Goal: Task Accomplishment & Management: Manage account settings

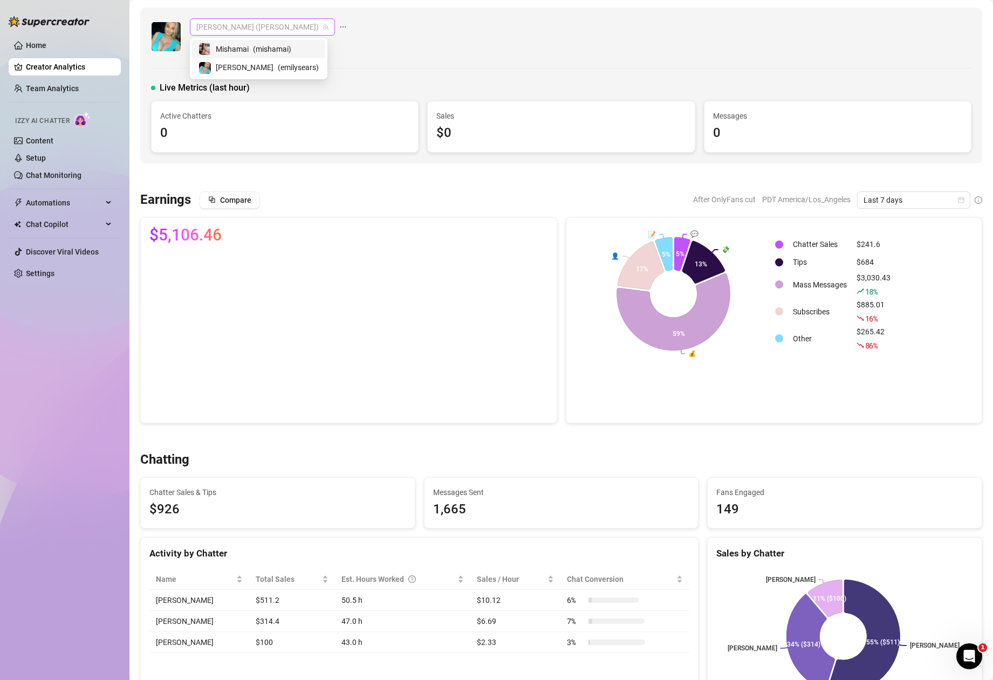
click at [226, 27] on span "[PERSON_NAME] ([PERSON_NAME])" at bounding box center [262, 27] width 132 height 16
click at [242, 51] on span "Mishamai" at bounding box center [232, 49] width 33 height 12
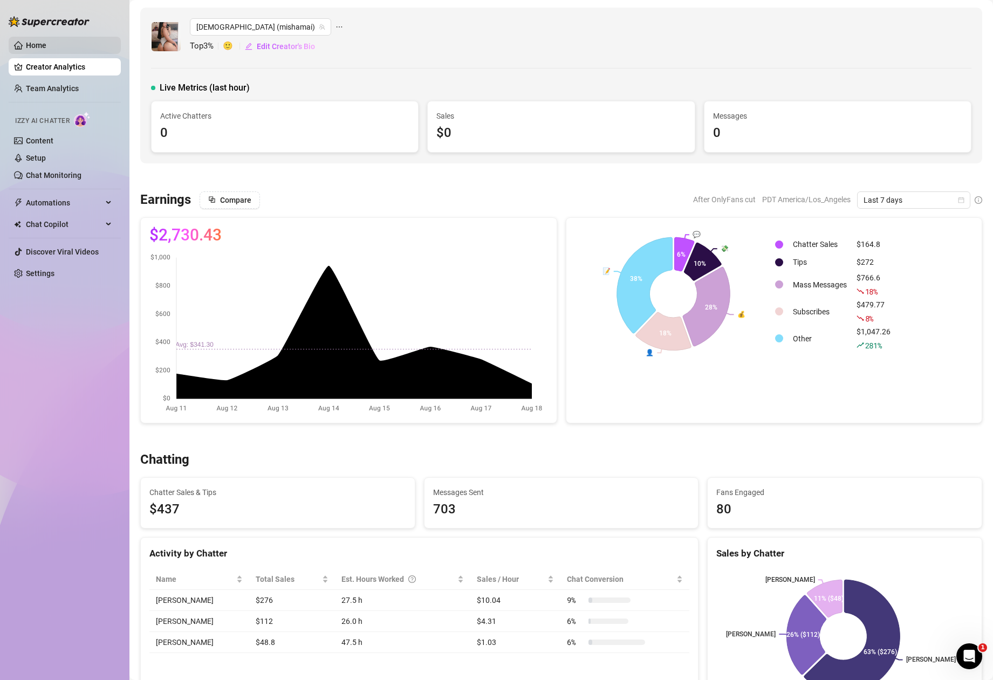
click at [46, 43] on link "Home" at bounding box center [36, 45] width 20 height 9
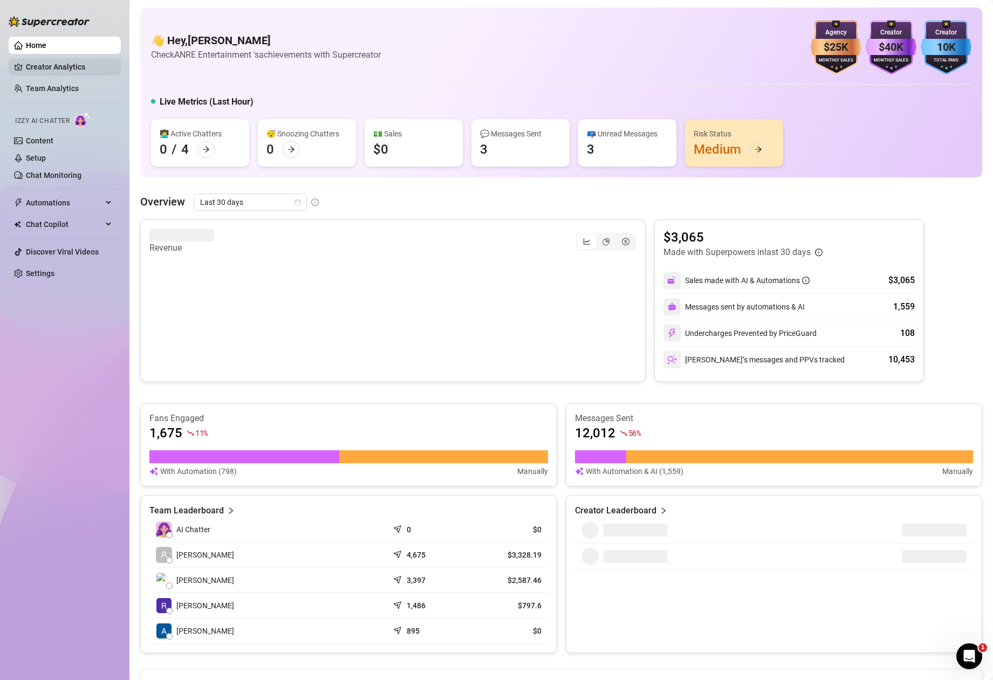
click at [64, 69] on link "Creator Analytics" at bounding box center [69, 66] width 86 height 17
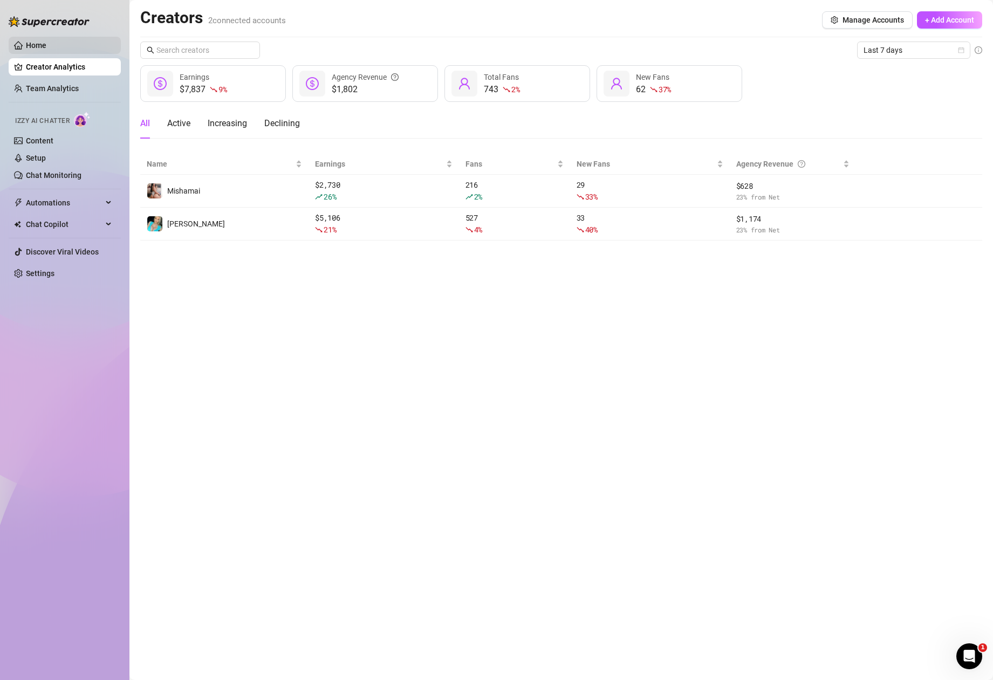
click at [46, 41] on link "Home" at bounding box center [36, 45] width 20 height 9
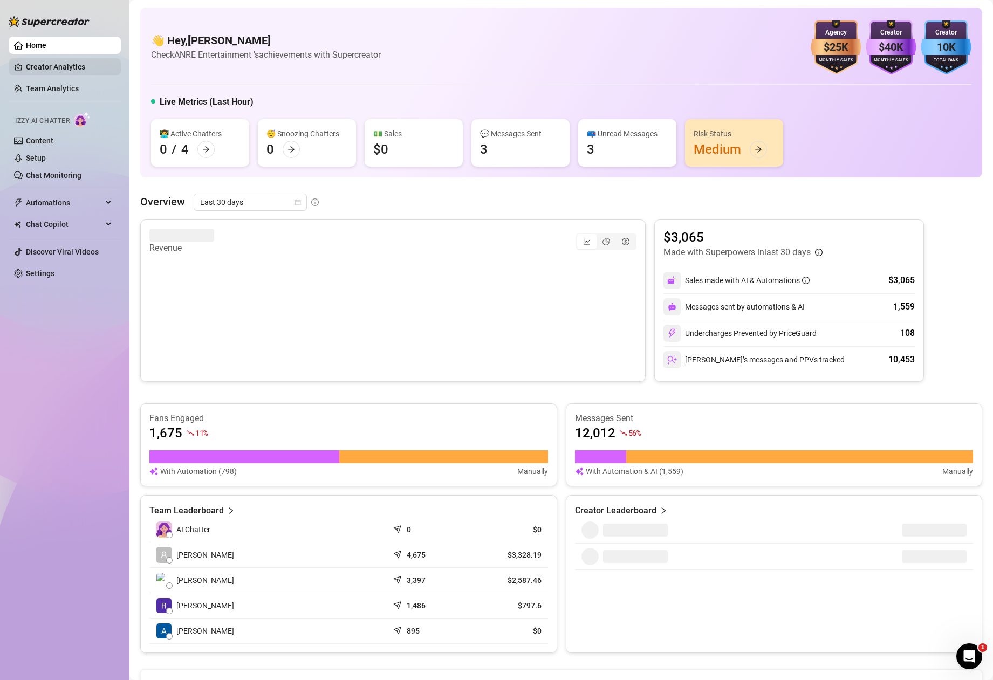
drag, startPoint x: 78, startPoint y: 67, endPoint x: 83, endPoint y: 65, distance: 5.8
click at [83, 65] on link "Creator Analytics" at bounding box center [69, 66] width 86 height 17
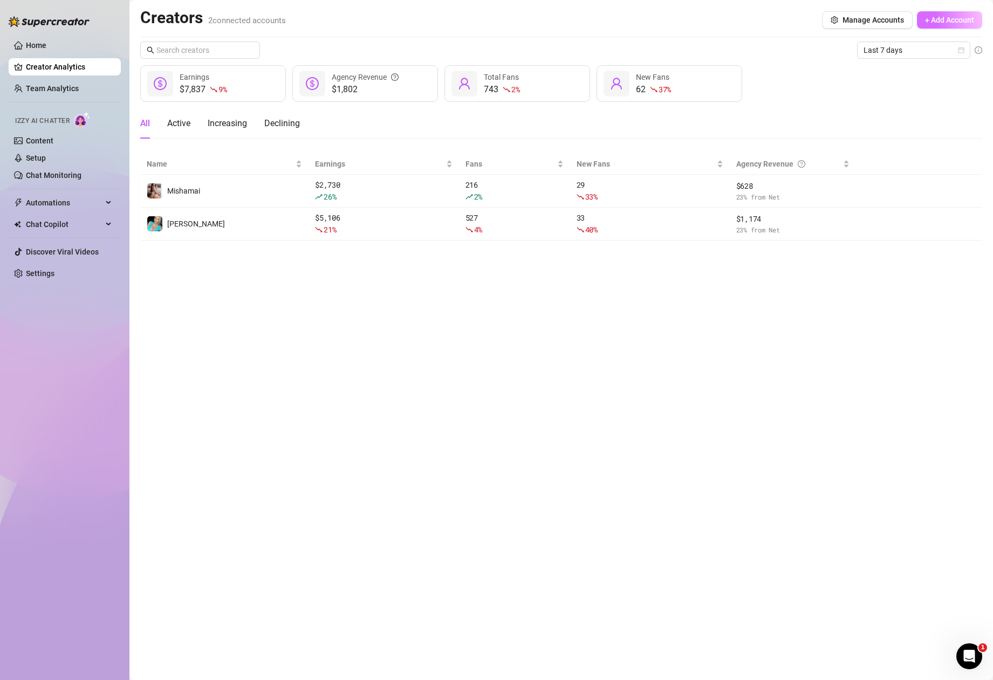
click at [963, 21] on span "+ Add Account" at bounding box center [949, 20] width 49 height 9
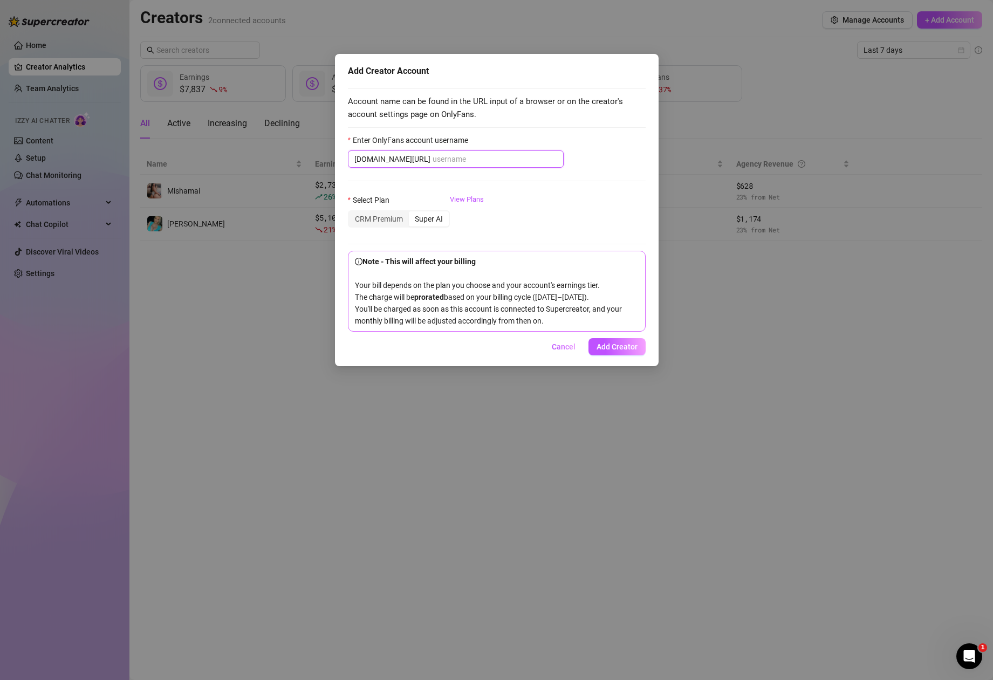
click at [432, 162] on input "Enter OnlyFans account username" at bounding box center [494, 159] width 125 height 12
paste input "lauraluxvip"
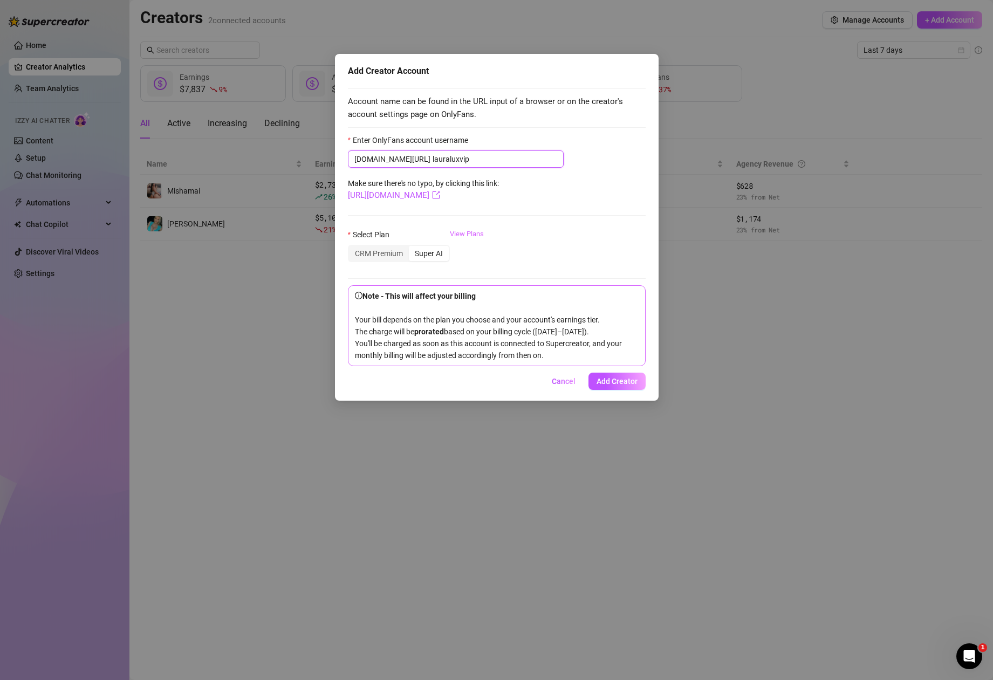
type input "lauraluxvip"
click at [470, 233] on link "View Plans" at bounding box center [467, 250] width 34 height 43
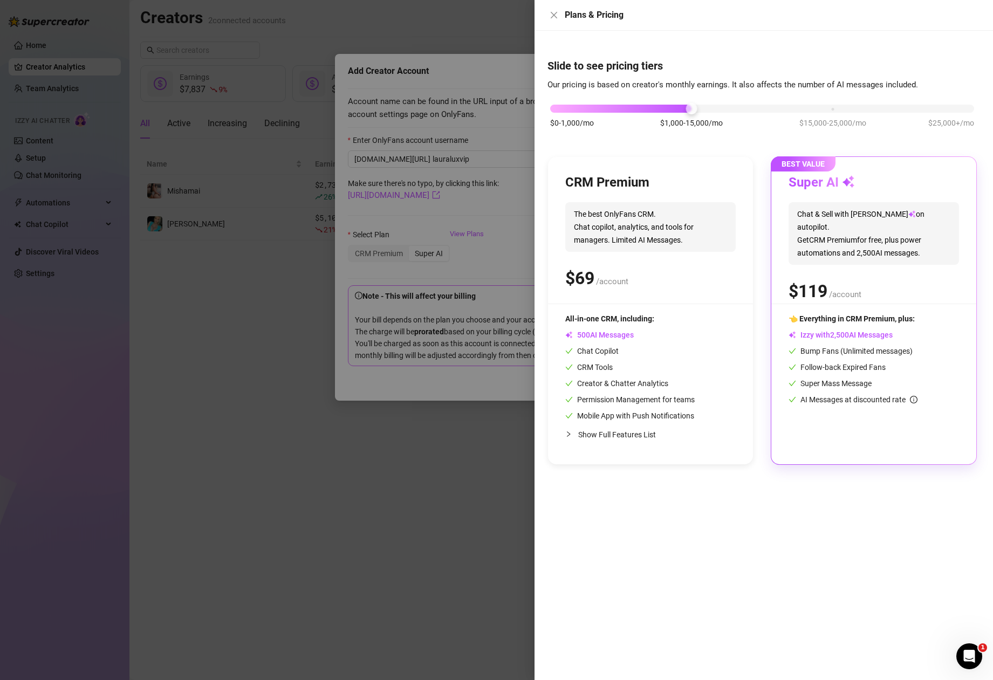
click at [925, 255] on div "Super AI Chat & Sell with Izzy on autopilot. Get CRM Premium for free, plus pow…" at bounding box center [873, 238] width 170 height 129
click at [549, 17] on icon "close" at bounding box center [553, 15] width 9 height 9
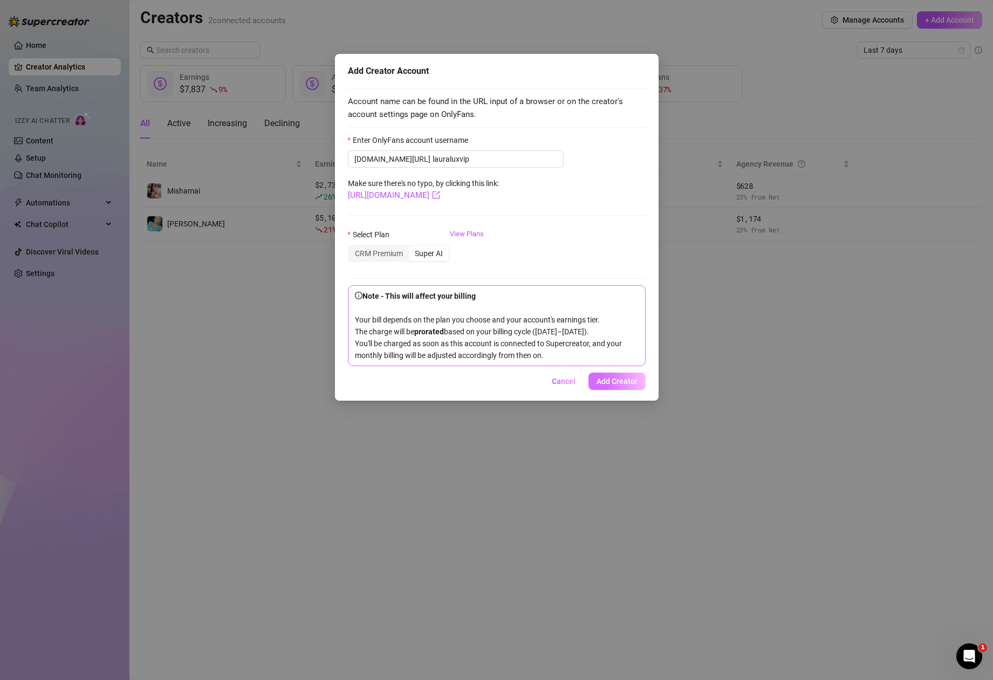
click at [633, 390] on button "Add Creator" at bounding box center [616, 381] width 57 height 17
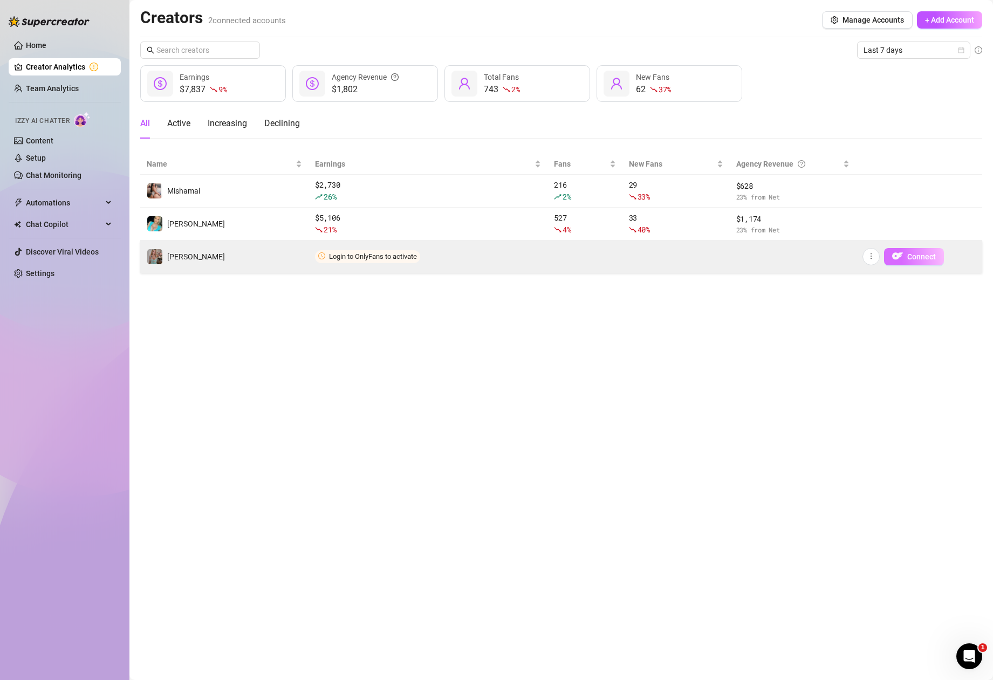
click at [903, 253] on button "Connect" at bounding box center [914, 256] width 60 height 17
